Goal: Transaction & Acquisition: Purchase product/service

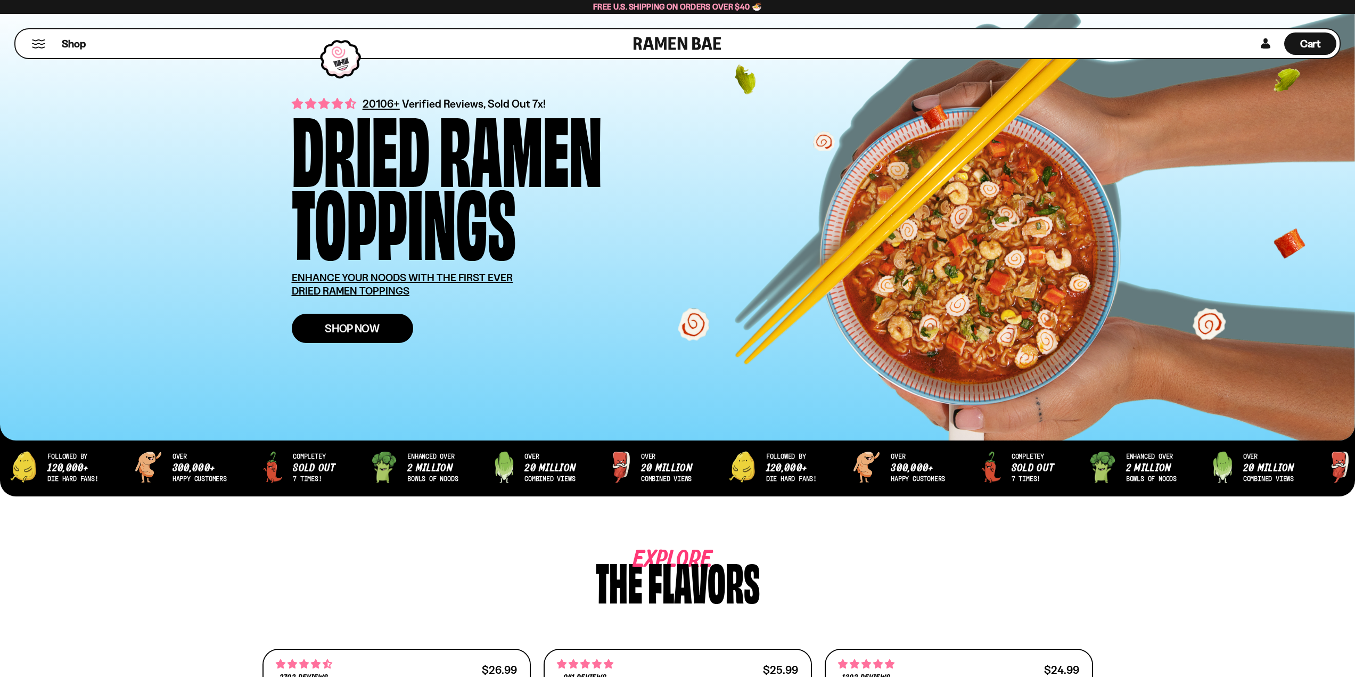
click at [351, 319] on link "Shop Now" at bounding box center [352, 328] width 121 height 29
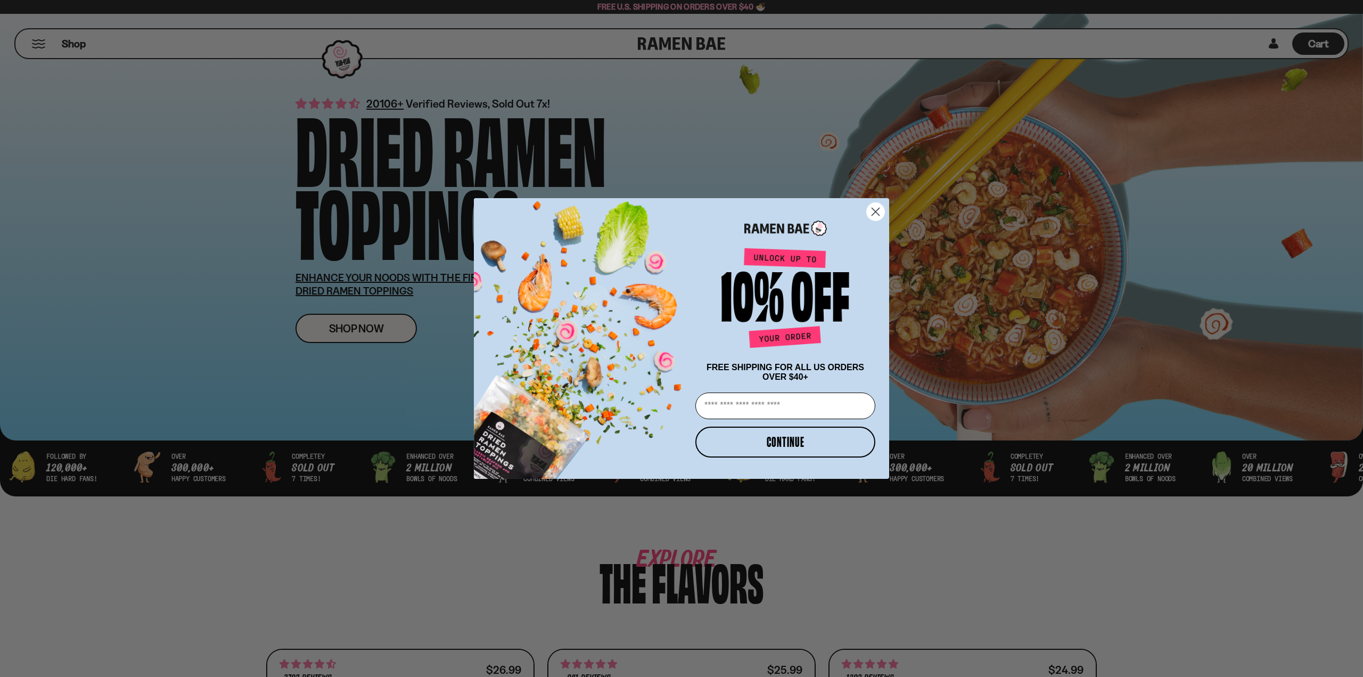
click at [874, 211] on circle "Close dialog" at bounding box center [876, 212] width 18 height 18
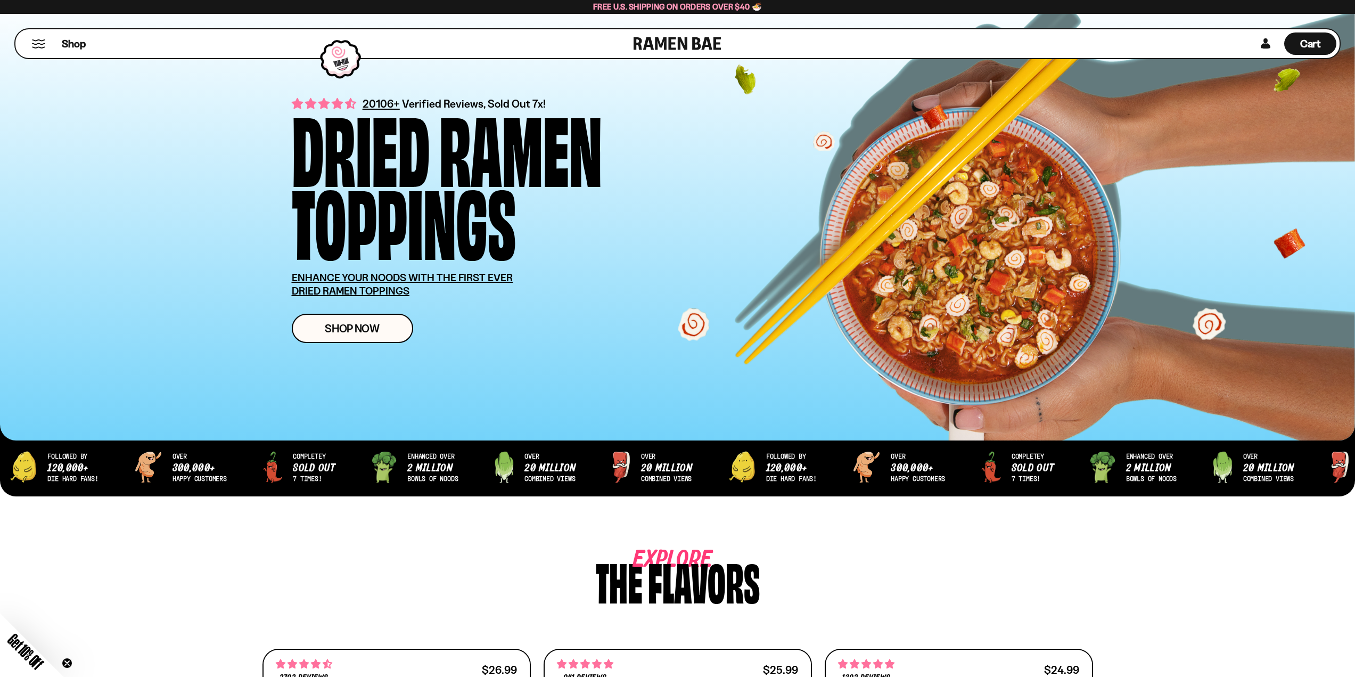
click at [451, 467] on div "over 20 million combined views followed by 120,000+ die hard fans! over 300,000…" at bounding box center [677, 475] width 1355 height 75
click at [484, 462] on div "over 20 million combined views followed by 120,000+ die hard fans! over 300,000…" at bounding box center [677, 475] width 1355 height 75
click at [494, 459] on div "over 20 million combined views followed by 120,000+ die hard fans! over 300,000…" at bounding box center [677, 475] width 1355 height 75
drag, startPoint x: 496, startPoint y: 459, endPoint x: 517, endPoint y: 460, distance: 21.8
click at [496, 459] on div "over 20 million combined views followed by 120,000+ die hard fans! over 300,000…" at bounding box center [677, 475] width 1355 height 75
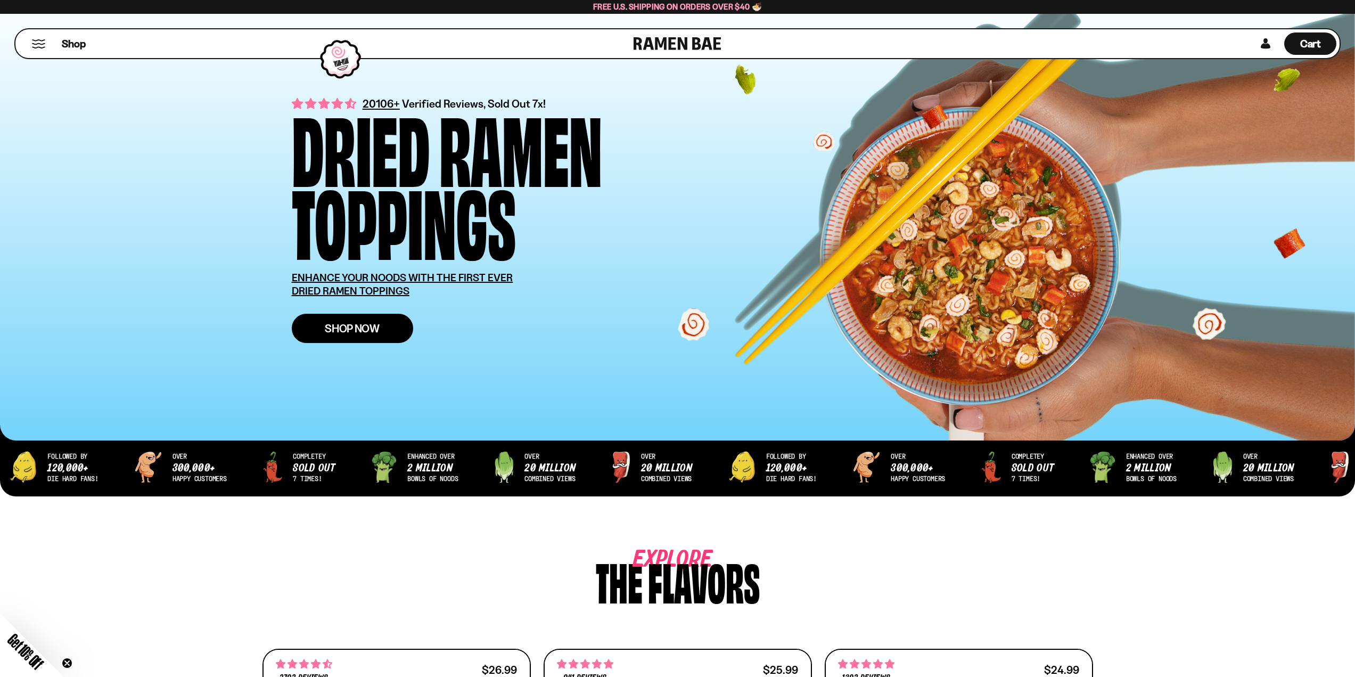
click at [357, 320] on link "Shop Now" at bounding box center [352, 328] width 121 height 29
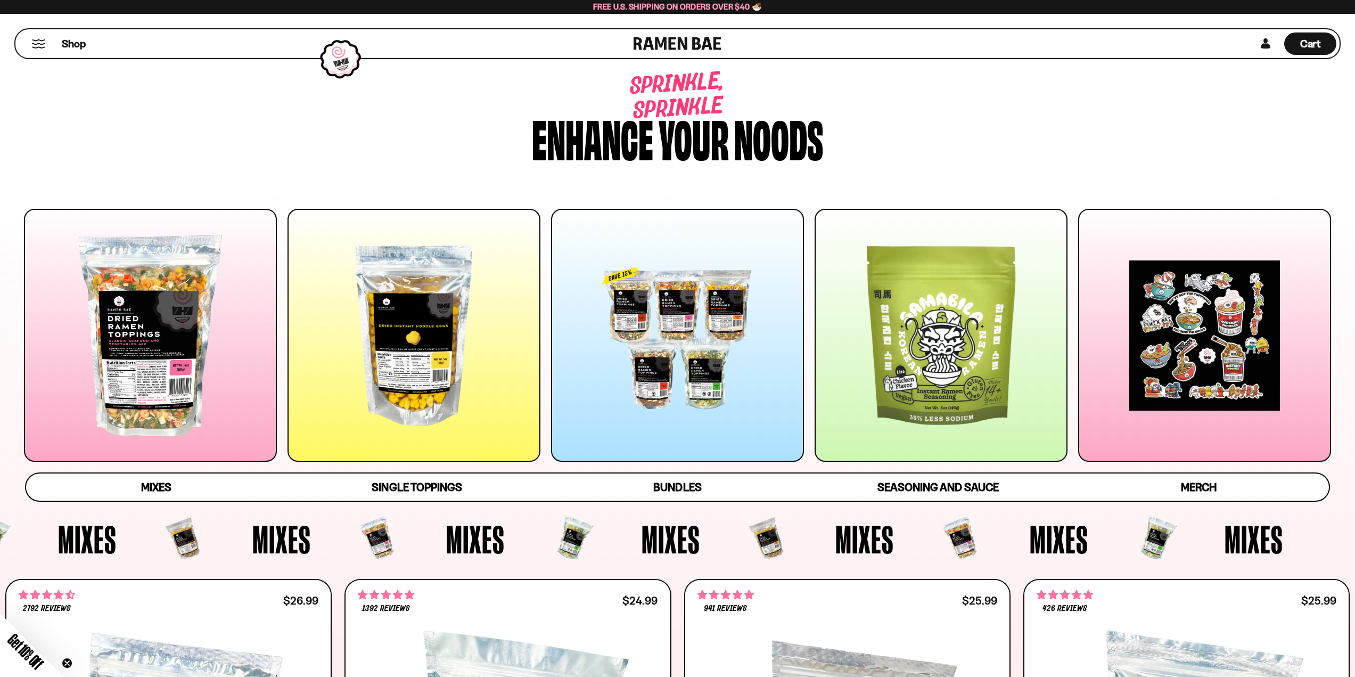
click at [401, 312] on div at bounding box center [413, 335] width 253 height 253
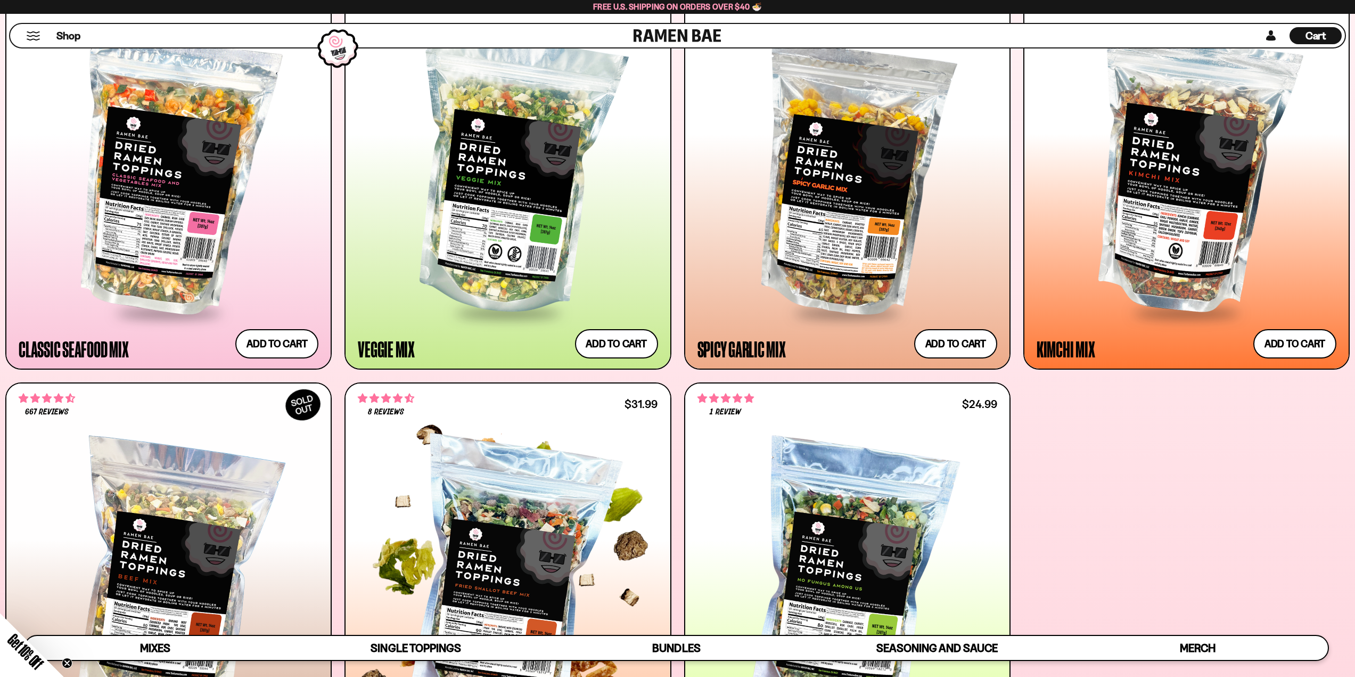
scroll to position [550, 0]
